Goal: Communication & Community: Answer question/provide support

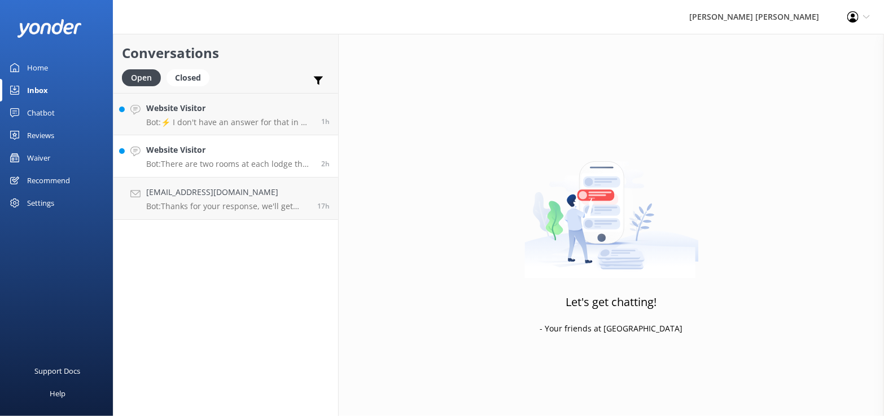
click at [231, 165] on p "Bot: There are two rooms at each lodge that can be configured to sleep three pe…" at bounding box center [229, 164] width 166 height 10
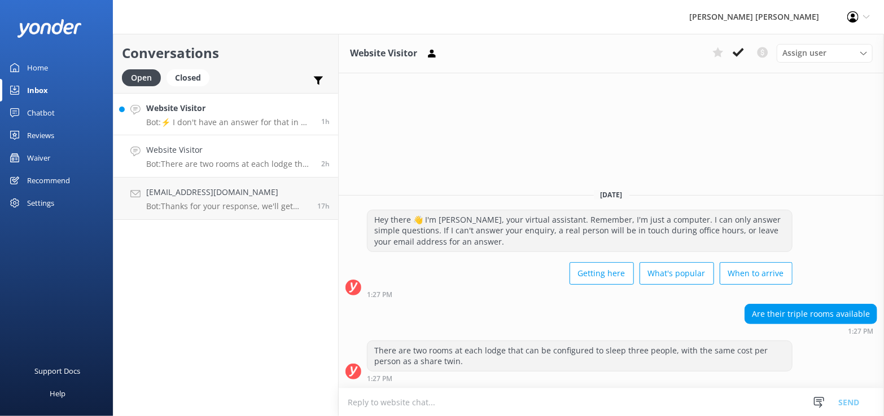
click at [221, 121] on p "Bot: ⚡ I don't have an answer for that in my knowledge base. Please try and rep…" at bounding box center [229, 122] width 166 height 10
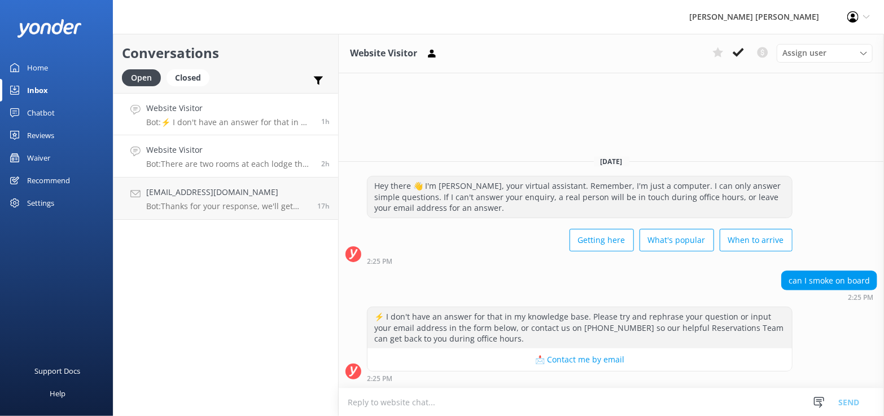
click at [235, 165] on p "Bot: There are two rooms at each lodge that can be configured to sleep three pe…" at bounding box center [229, 164] width 166 height 10
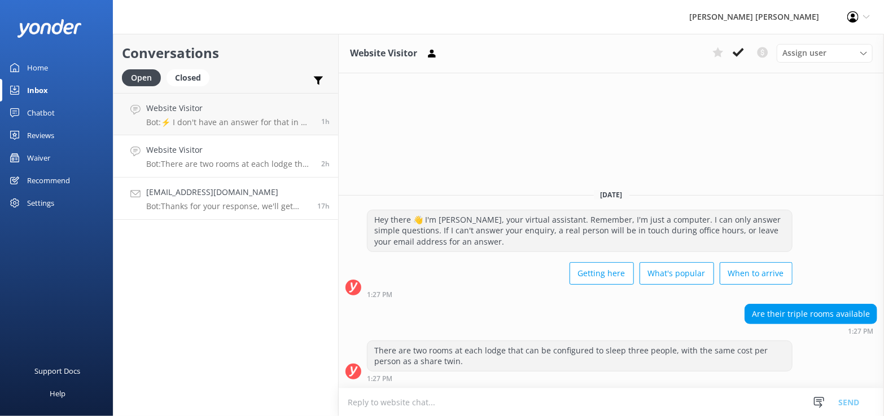
click at [242, 201] on p "Bot: Thanks for your response, we'll get back to you as soon as we can during o…" at bounding box center [227, 206] width 163 height 10
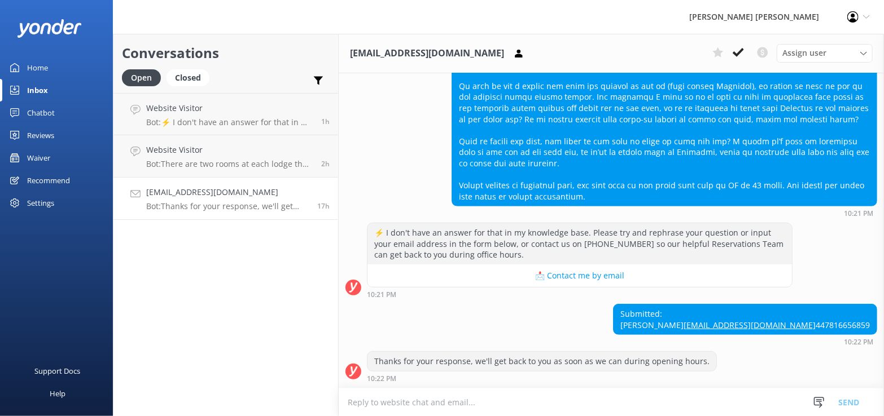
scroll to position [196, 0]
click at [246, 117] on p "Bot: ⚡ I don't have an answer for that in my knowledge base. Please try and rep…" at bounding box center [229, 122] width 166 height 10
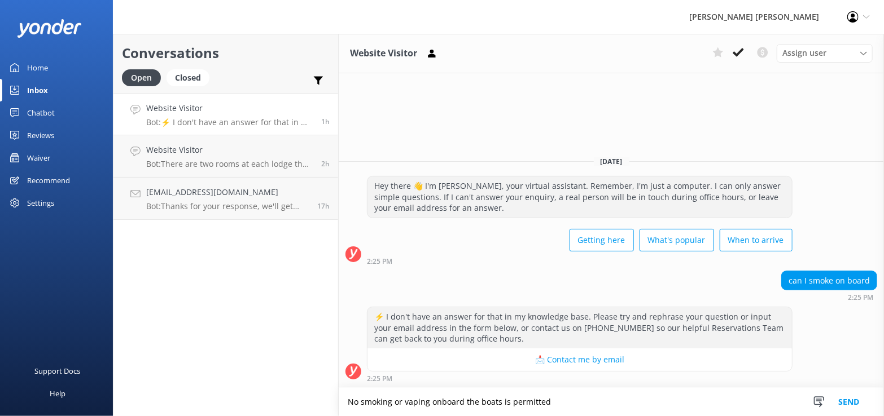
drag, startPoint x: 561, startPoint y: 407, endPoint x: 331, endPoint y: 409, distance: 230.3
click at [331, 409] on div "Conversations Open Closed Important Converted Assigned to me Unassigned Website…" at bounding box center [498, 225] width 771 height 383
type textarea "No smoking or vaping onboard the boats is permitted"
click at [849, 403] on button "Send" at bounding box center [848, 402] width 42 height 28
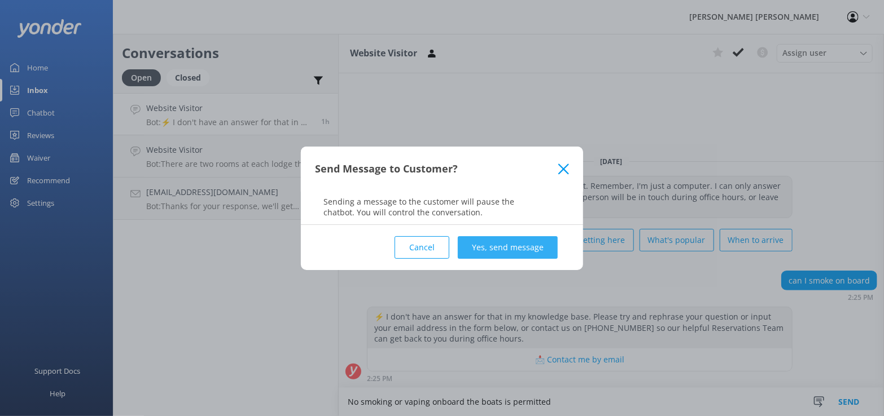
click at [522, 244] on button "Yes, send message" at bounding box center [508, 247] width 100 height 23
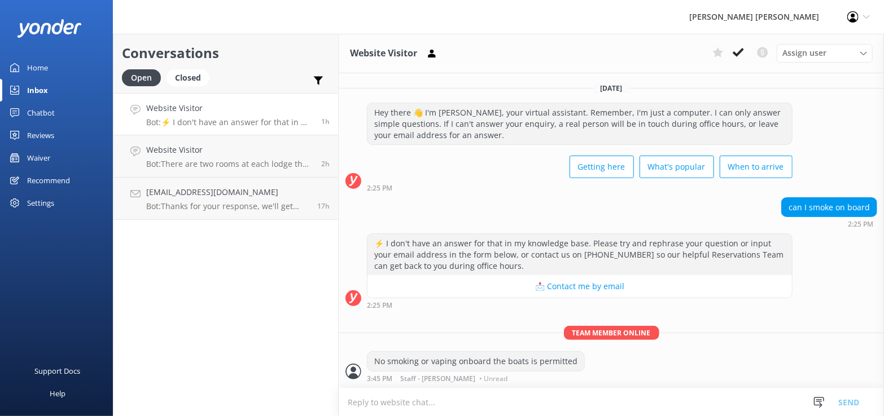
drag, startPoint x: 735, startPoint y: 49, endPoint x: 717, endPoint y: 62, distance: 22.4
click at [736, 49] on icon at bounding box center [738, 52] width 11 height 11
